Goal: Transaction & Acquisition: Purchase product/service

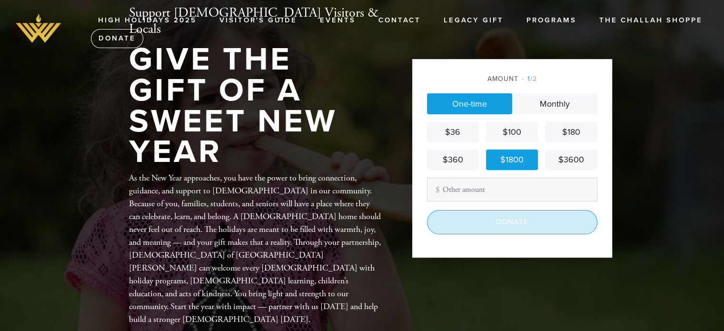
click at [507, 220] on input "Donate" at bounding box center [512, 222] width 171 height 24
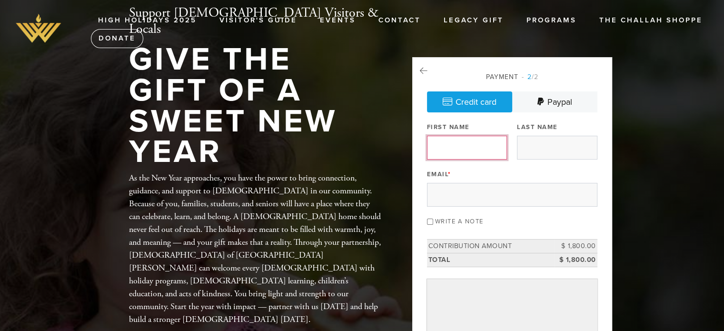
click at [475, 146] on input "First Name" at bounding box center [467, 148] width 80 height 24
type input "N"
type input "Eber"
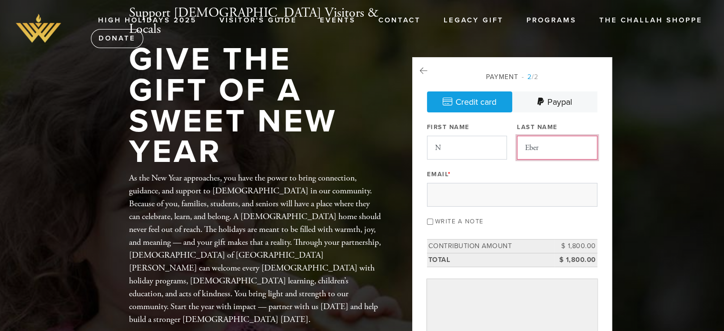
type input "NEBER17@gmail.com"
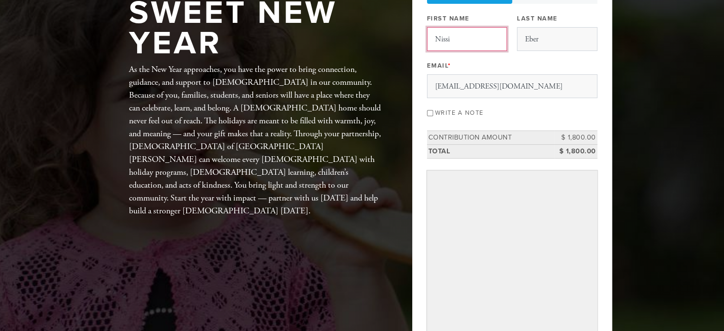
scroll to position [116, 0]
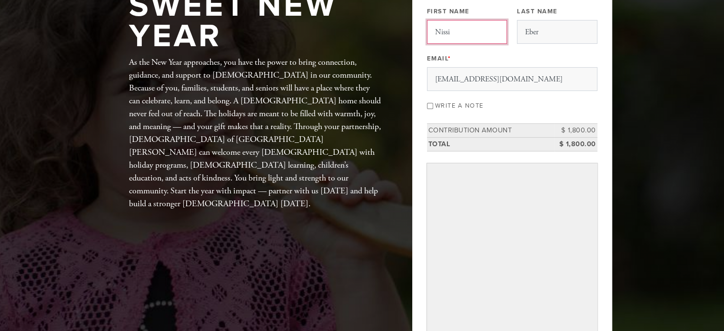
type input "Nissi"
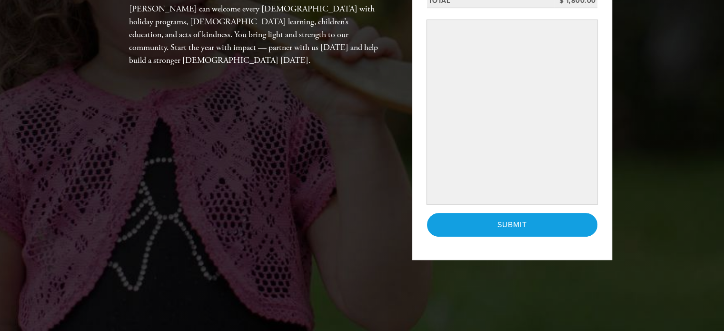
scroll to position [261, 0]
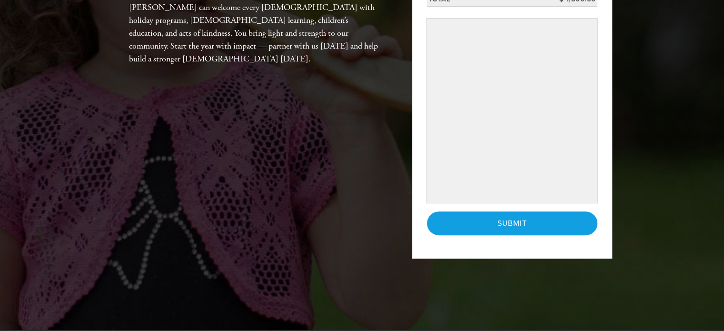
click at [704, 204] on header "High Holidays 2025 Visitor's Guide Events Contact Legacy Gift Programs The Chal…" at bounding box center [362, 34] width 724 height 591
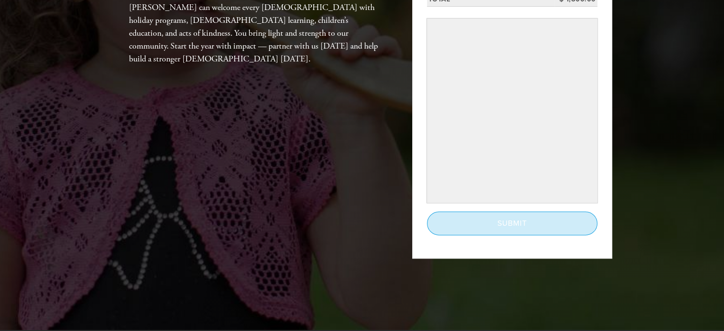
click at [566, 224] on input "Submit" at bounding box center [512, 223] width 171 height 24
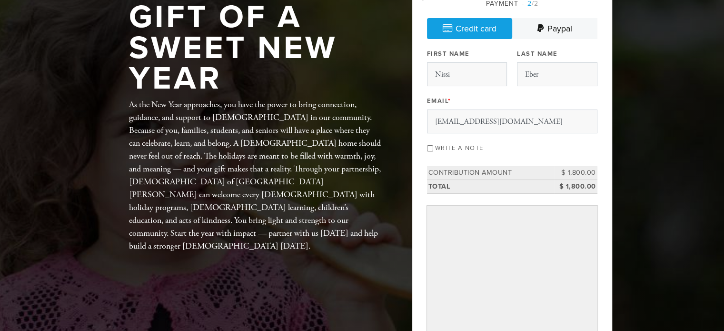
scroll to position [0, 0]
